Goal: Information Seeking & Learning: Learn about a topic

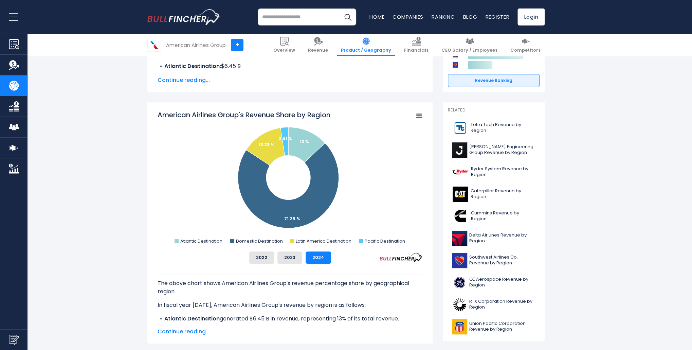
scroll to position [136, 0]
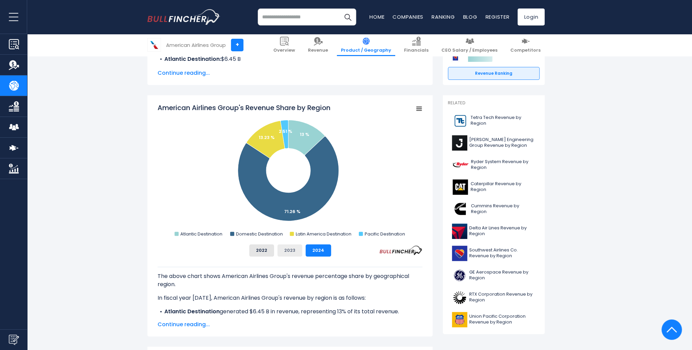
click at [290, 250] on button "2023" at bounding box center [289, 250] width 25 height 12
click at [264, 248] on button "2022" at bounding box center [261, 250] width 25 height 12
click at [307, 250] on button "2024" at bounding box center [318, 250] width 25 height 12
click at [288, 250] on button "2023" at bounding box center [289, 250] width 25 height 12
click at [262, 250] on button "2022" at bounding box center [261, 250] width 25 height 12
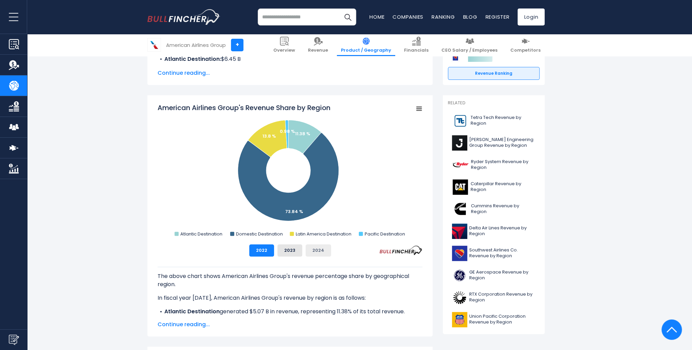
drag, startPoint x: 291, startPoint y: 250, endPoint x: 318, endPoint y: 250, distance: 26.5
click at [292, 250] on button "2023" at bounding box center [289, 250] width 25 height 12
click at [318, 250] on button "2024" at bounding box center [318, 250] width 25 height 12
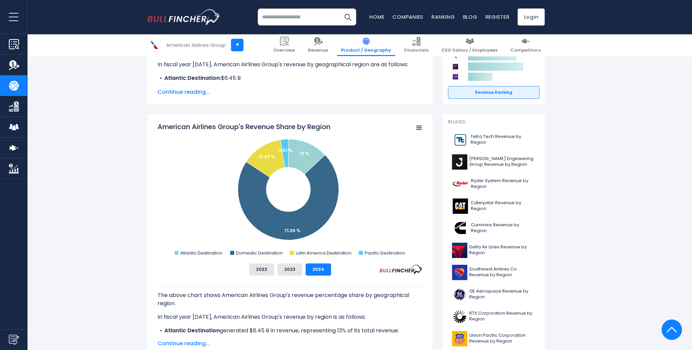
scroll to position [0, 0]
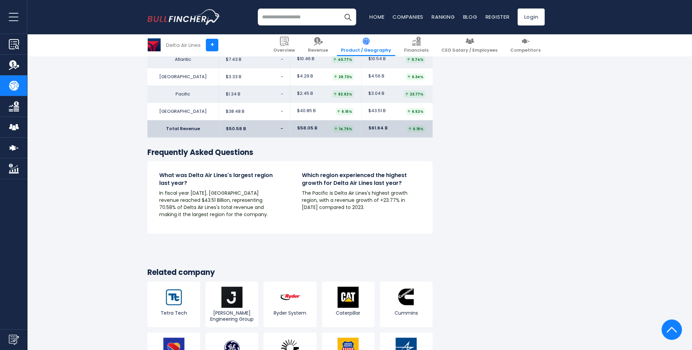
scroll to position [1007, 0]
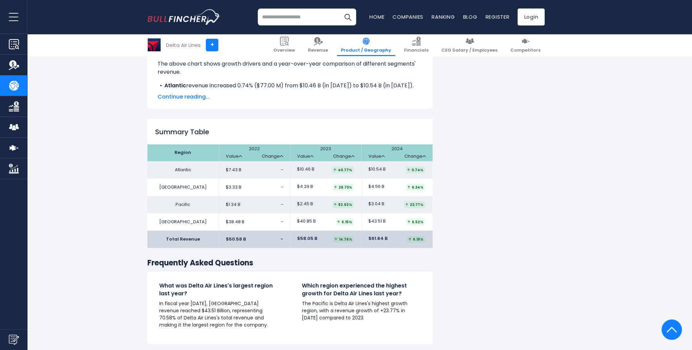
click at [286, 21] on input "search" at bounding box center [307, 16] width 98 height 17
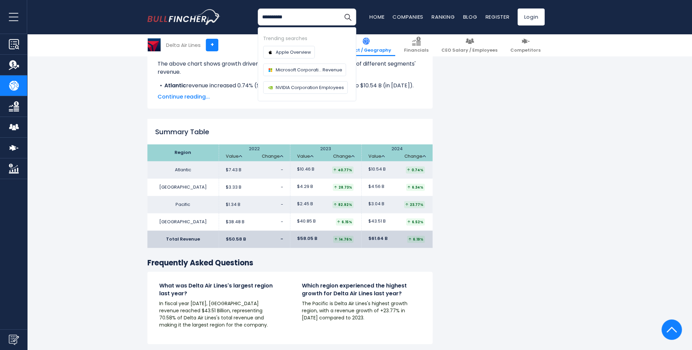
type input "**********"
click at [339, 8] on button "Search" at bounding box center [347, 16] width 17 height 17
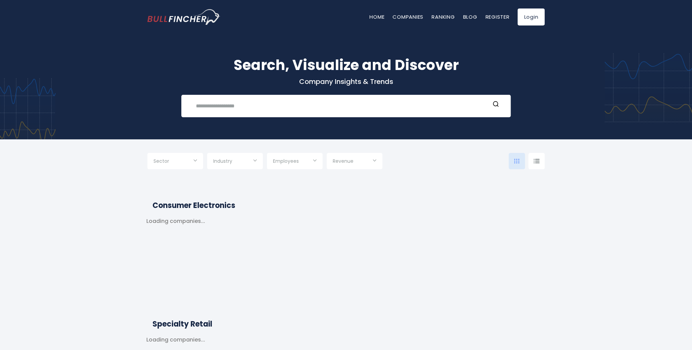
type input "***"
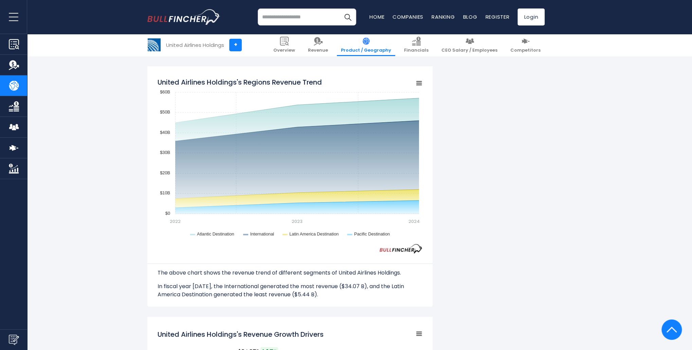
scroll to position [577, 0]
